Goal: Check status: Check status

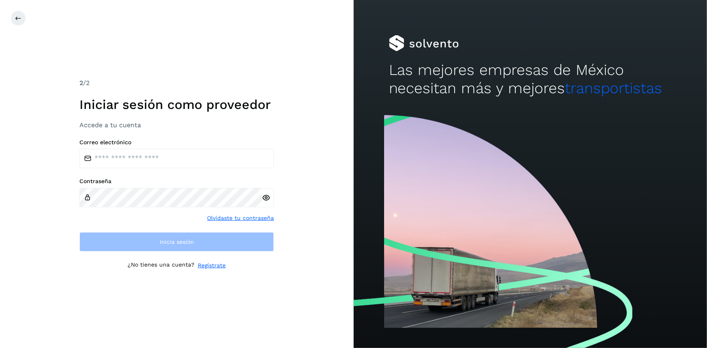
type input "**********"
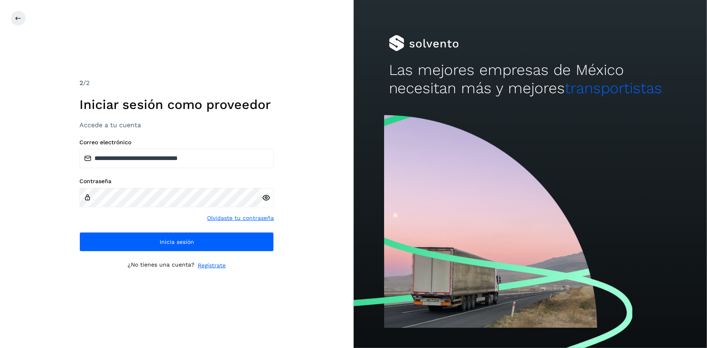
click at [215, 225] on div "**********" at bounding box center [176, 195] width 195 height 113
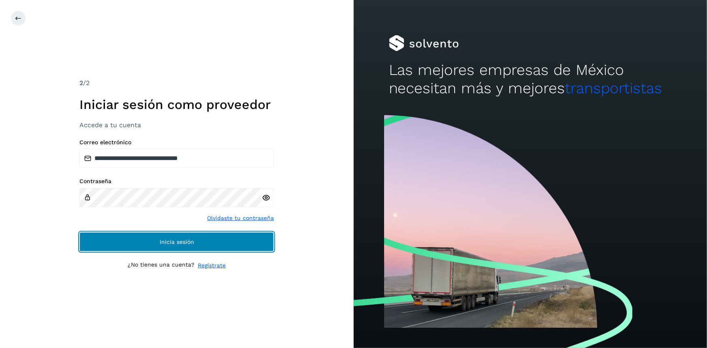
click at [218, 235] on button "Inicia sesión" at bounding box center [176, 241] width 195 height 19
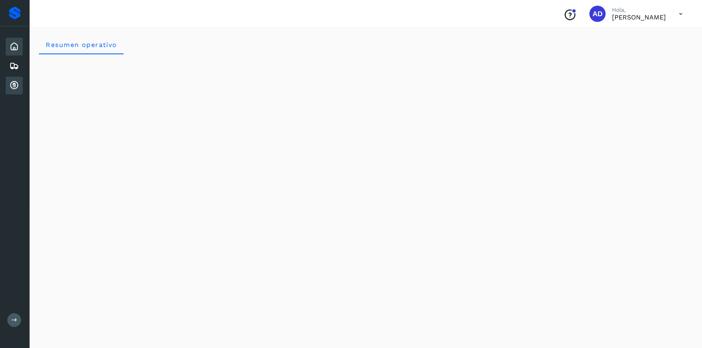
click at [10, 87] on icon at bounding box center [14, 86] width 10 height 10
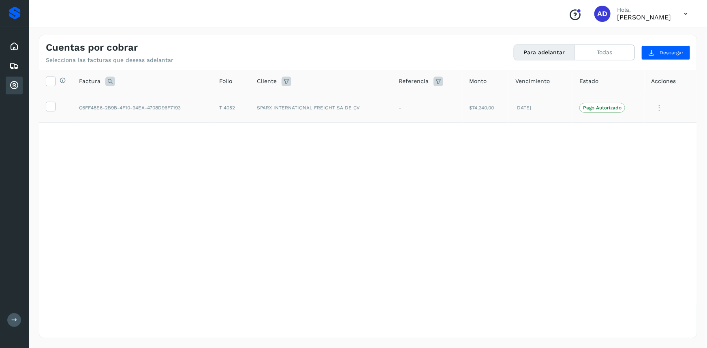
click at [587, 108] on p "Pago Autorizado" at bounding box center [602, 108] width 39 height 6
click at [663, 105] on icon at bounding box center [659, 108] width 16 height 17
click at [443, 191] on div at bounding box center [353, 174] width 707 height 348
click at [282, 162] on div "Selecciona todas las facturas disponibles para adelanto Factura Folio Cliente R…" at bounding box center [368, 187] width 658 height 235
click at [692, 13] on icon at bounding box center [686, 14] width 17 height 17
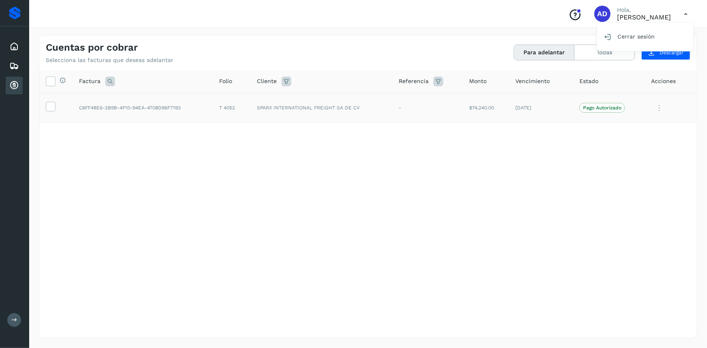
click at [684, 13] on div at bounding box center [353, 174] width 707 height 348
click at [684, 9] on icon at bounding box center [686, 14] width 17 height 17
click at [654, 33] on div "Cerrar sesión" at bounding box center [645, 36] width 96 height 15
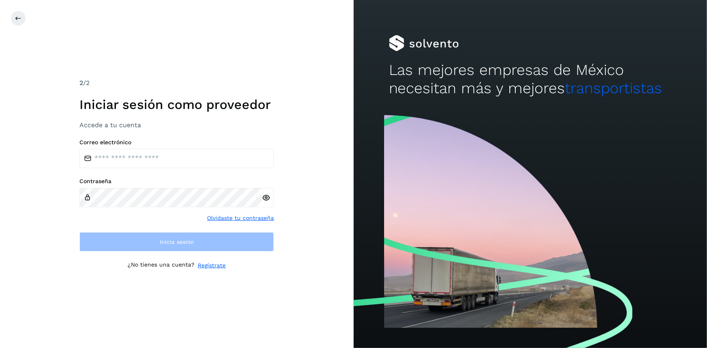
click at [166, 145] on label "Correo electrónico" at bounding box center [176, 142] width 195 height 7
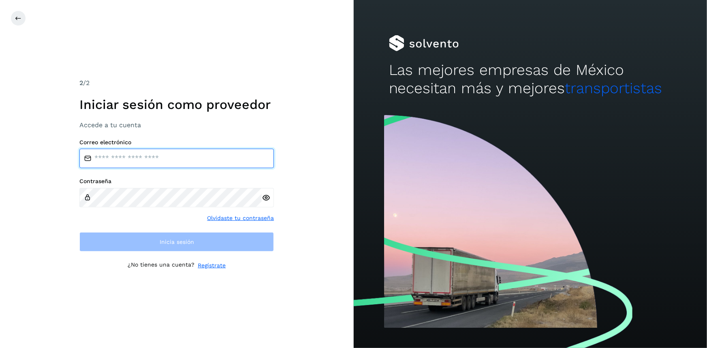
click at [163, 158] on input "email" at bounding box center [176, 158] width 195 height 19
type input "**********"
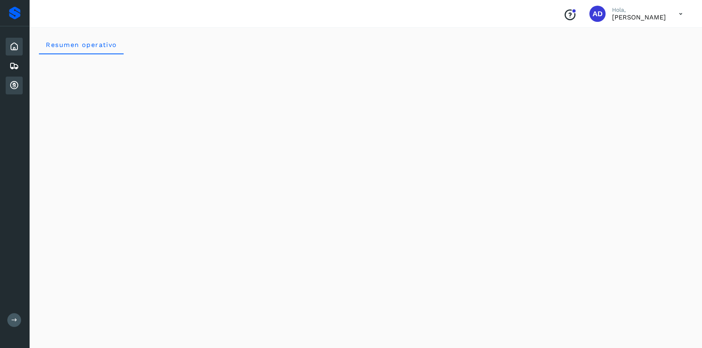
click at [12, 89] on icon at bounding box center [14, 86] width 10 height 10
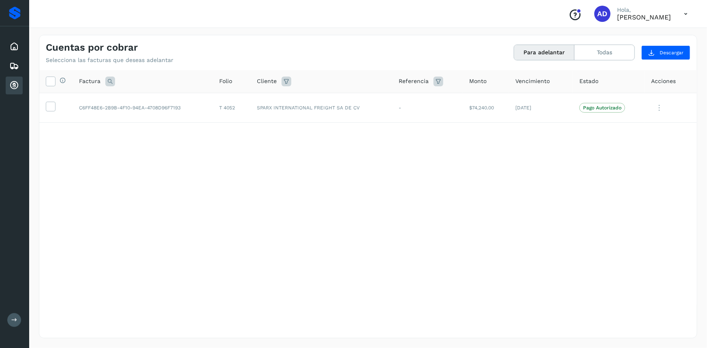
click at [687, 17] on icon at bounding box center [686, 14] width 17 height 17
click at [652, 33] on div "Cerrar sesión" at bounding box center [645, 36] width 96 height 15
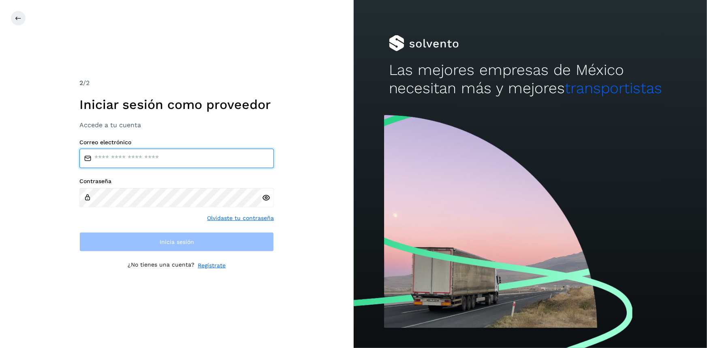
click at [169, 158] on input "email" at bounding box center [176, 158] width 195 height 19
type input "**********"
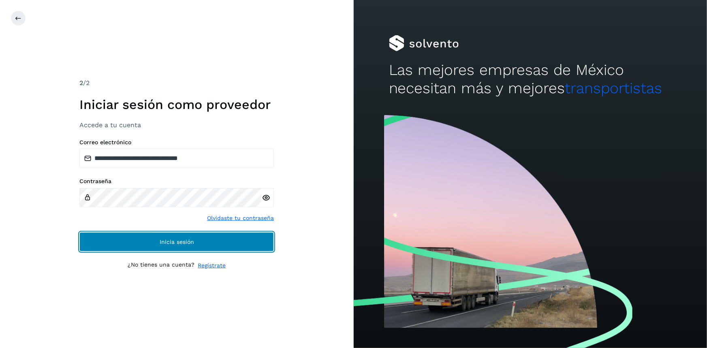
click at [165, 237] on button "Inicia sesión" at bounding box center [176, 241] width 195 height 19
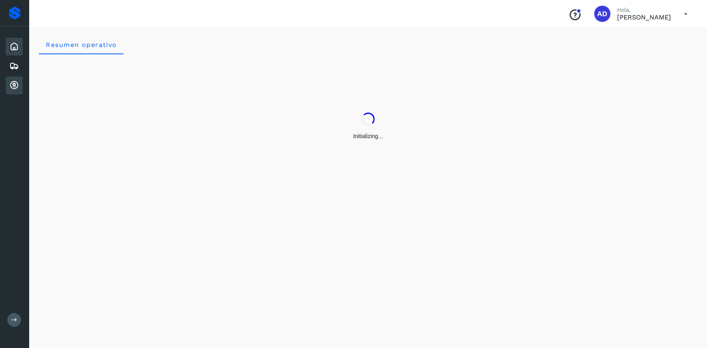
click at [12, 87] on icon at bounding box center [14, 86] width 10 height 10
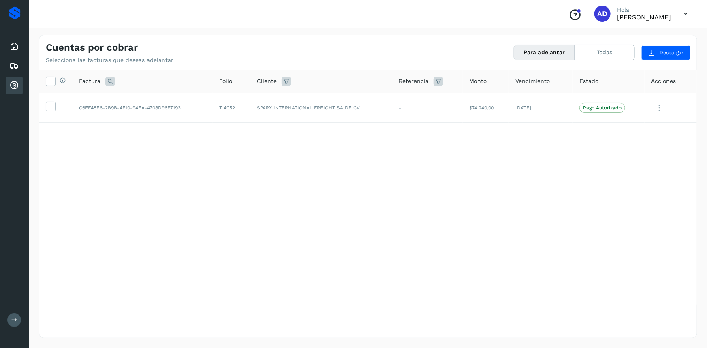
click at [688, 14] on icon at bounding box center [686, 14] width 17 height 17
click at [633, 38] on div "Cerrar sesión" at bounding box center [645, 36] width 96 height 15
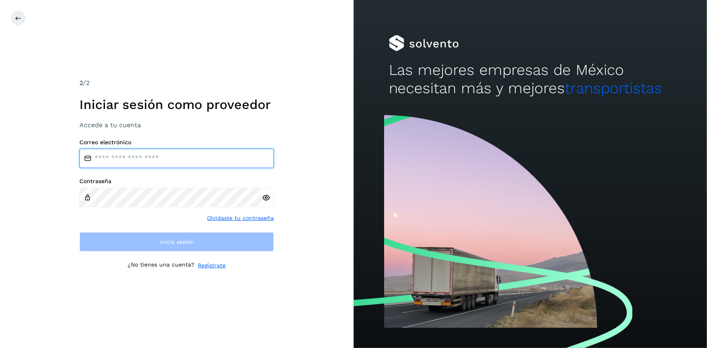
click at [197, 162] on input "email" at bounding box center [176, 158] width 195 height 19
type input "**********"
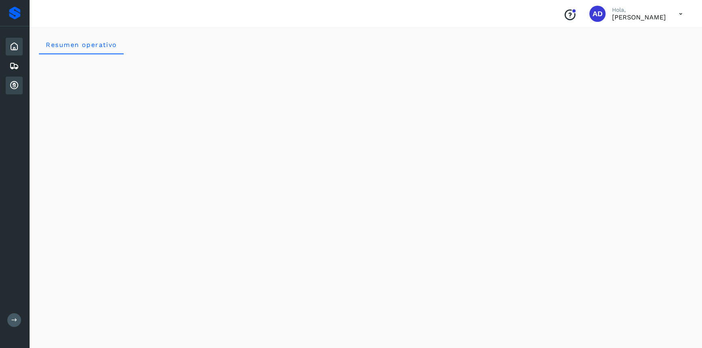
click at [12, 87] on icon at bounding box center [14, 86] width 10 height 10
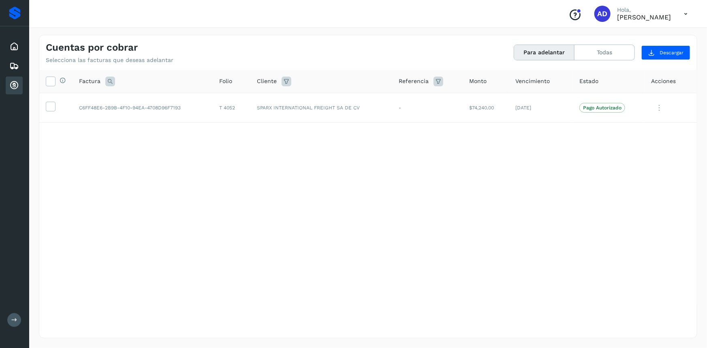
click at [683, 12] on icon at bounding box center [686, 14] width 17 height 17
click at [617, 36] on div "Cerrar sesión" at bounding box center [645, 36] width 96 height 15
